Goal: Task Accomplishment & Management: Use online tool/utility

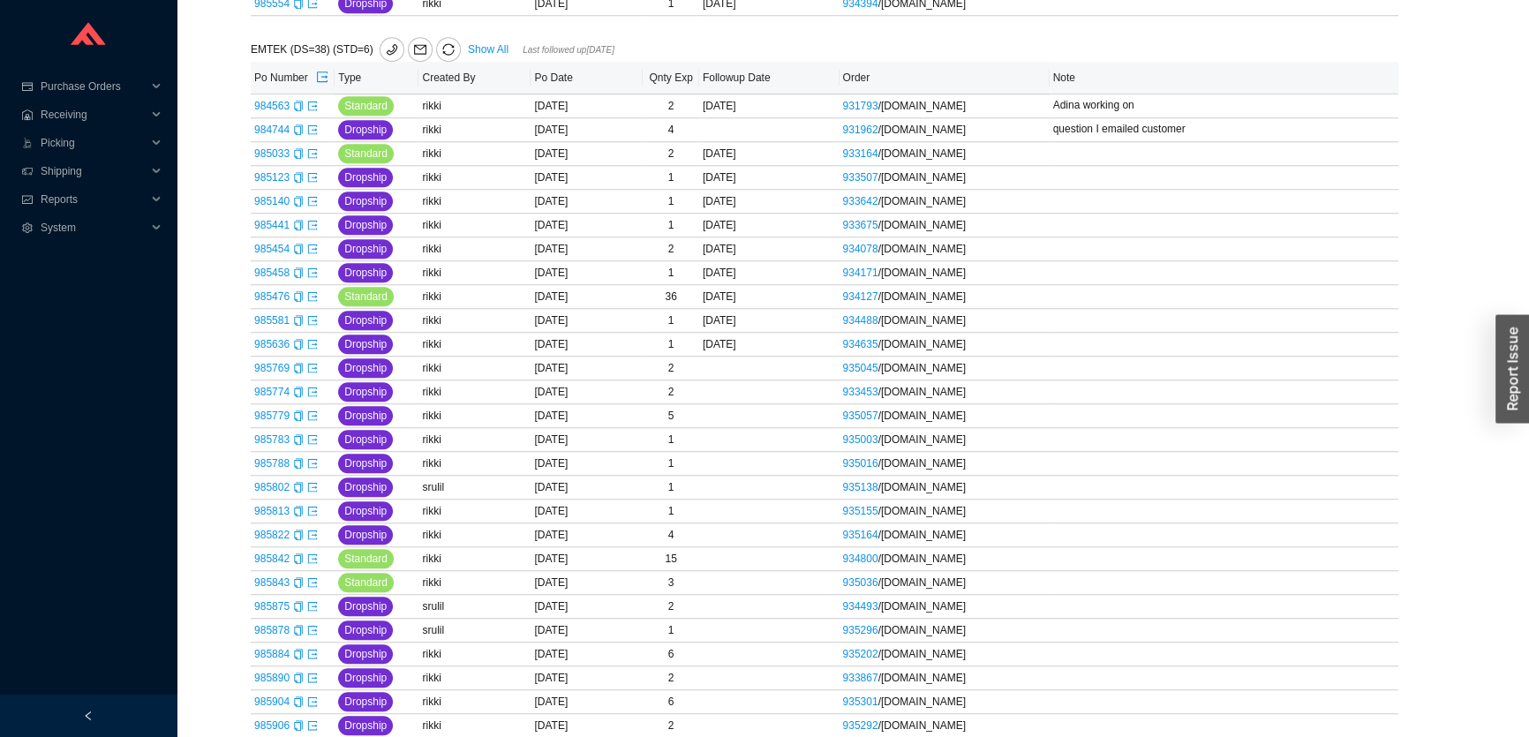
scroll to position [1284, 0]
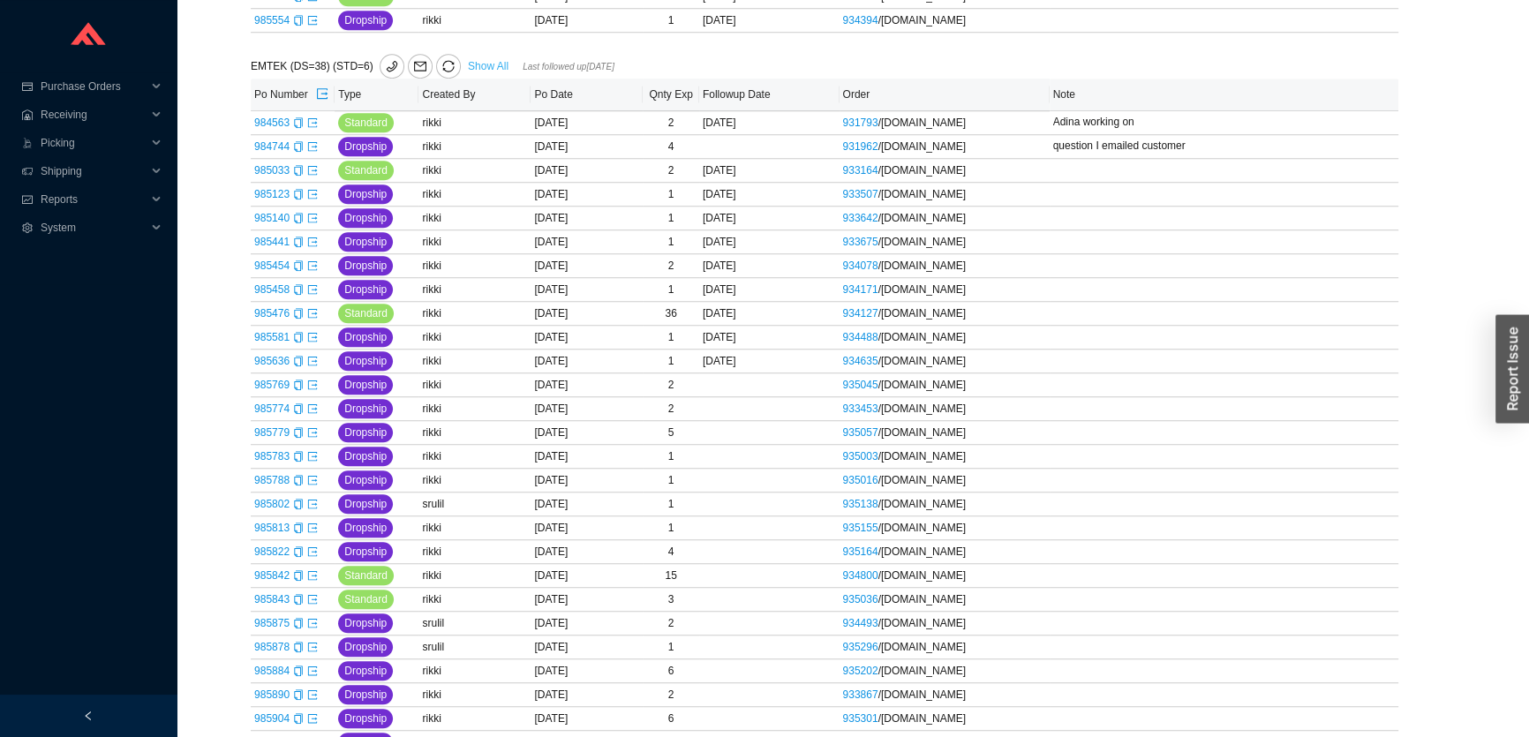
click at [484, 60] on link "Show All" at bounding box center [488, 66] width 41 height 12
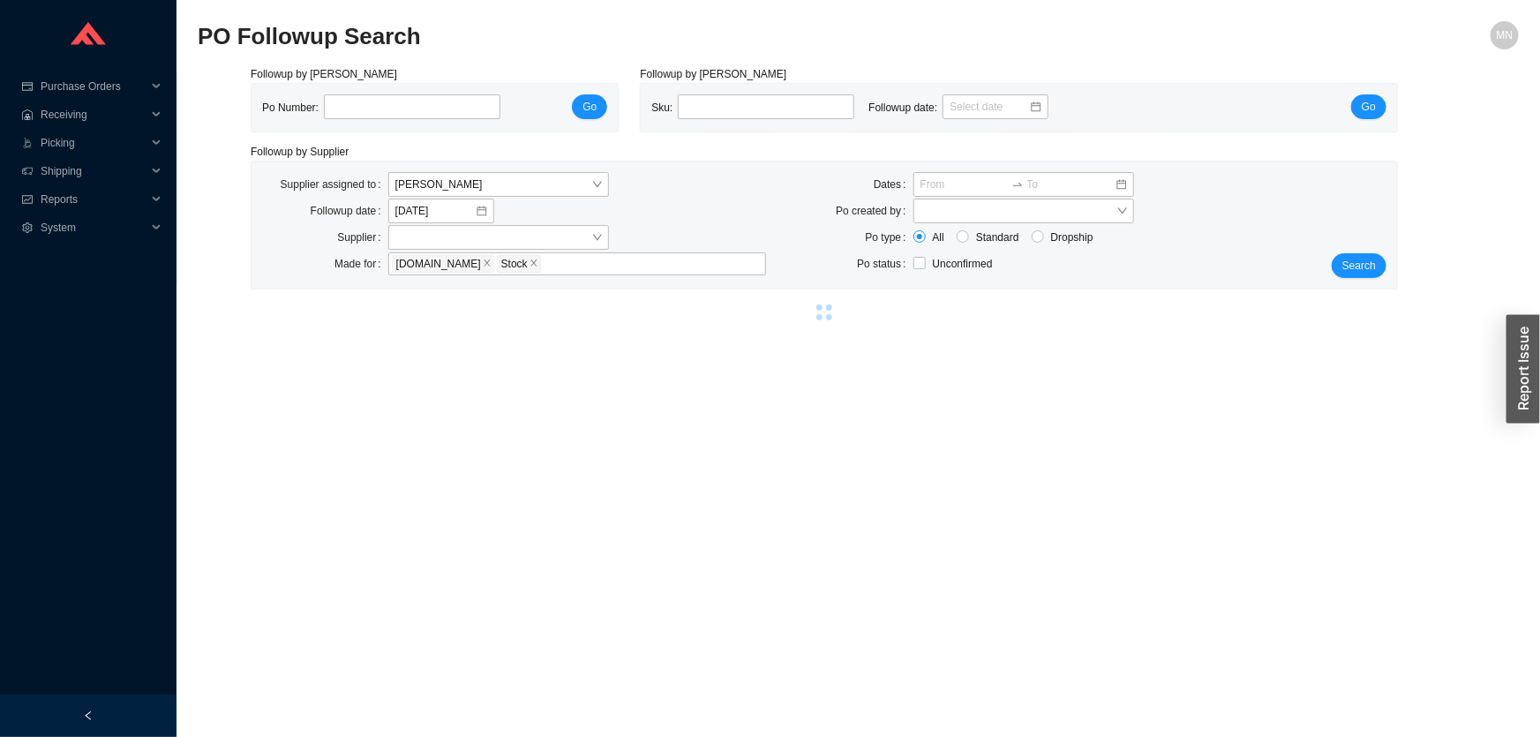
select select "2"
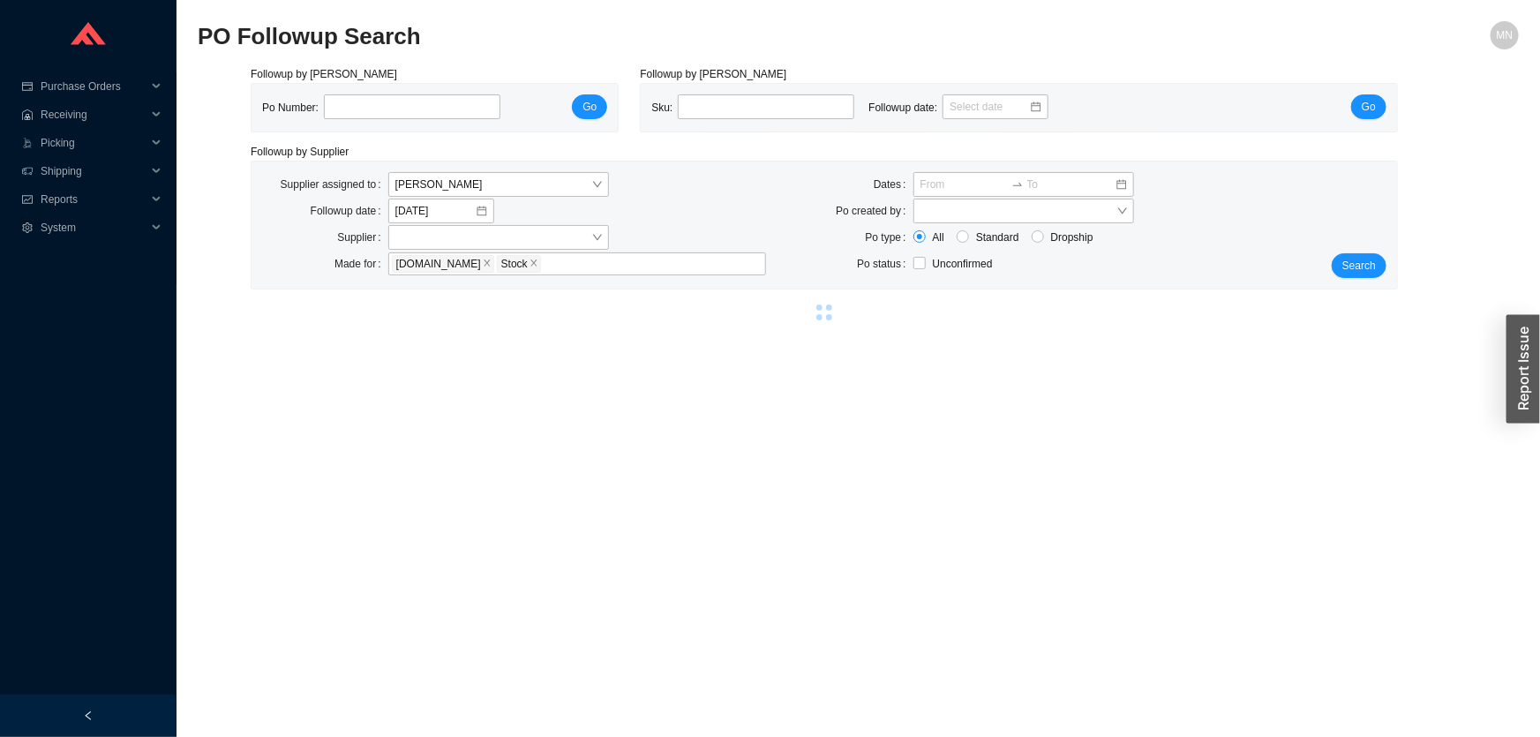
select select "2"
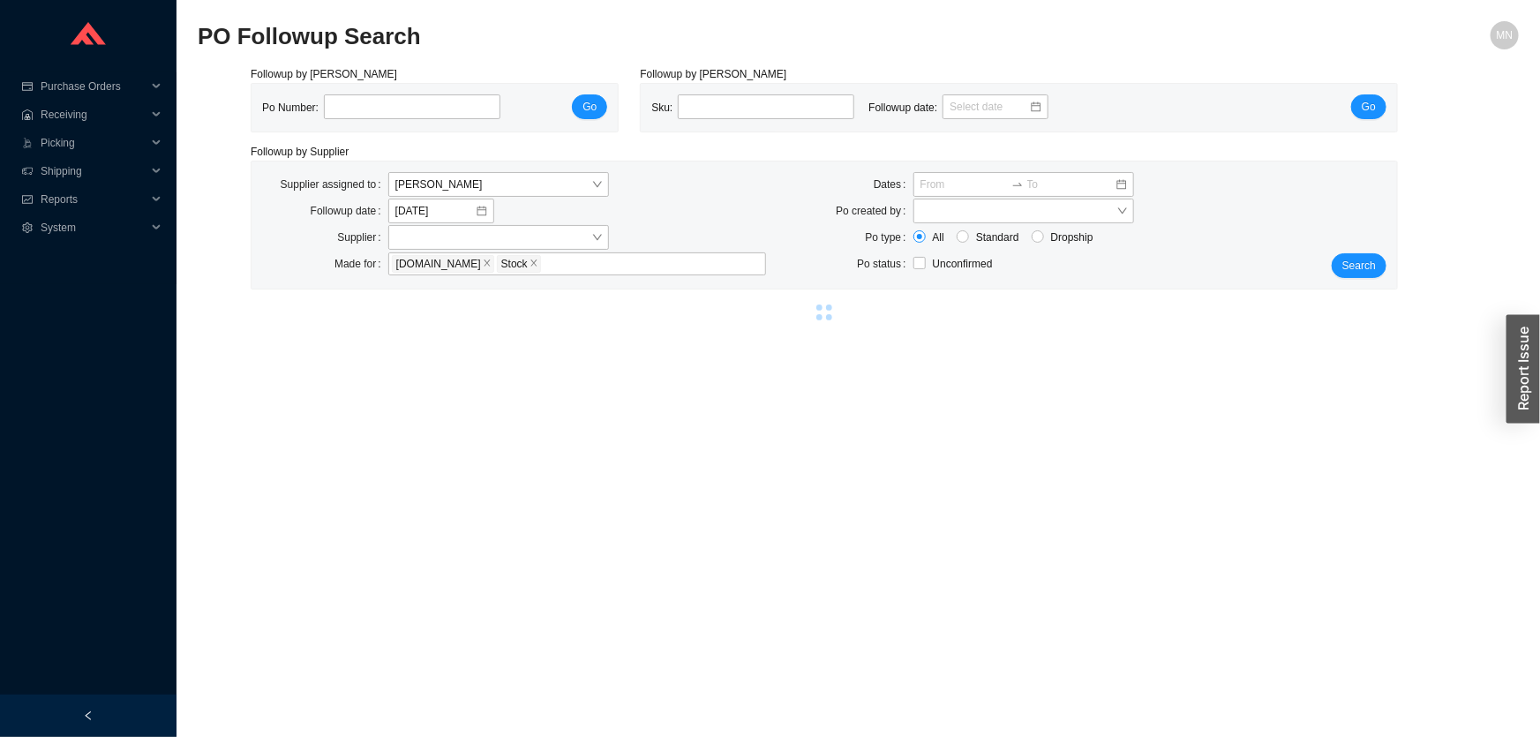
select select "2"
